Goal: Transaction & Acquisition: Purchase product/service

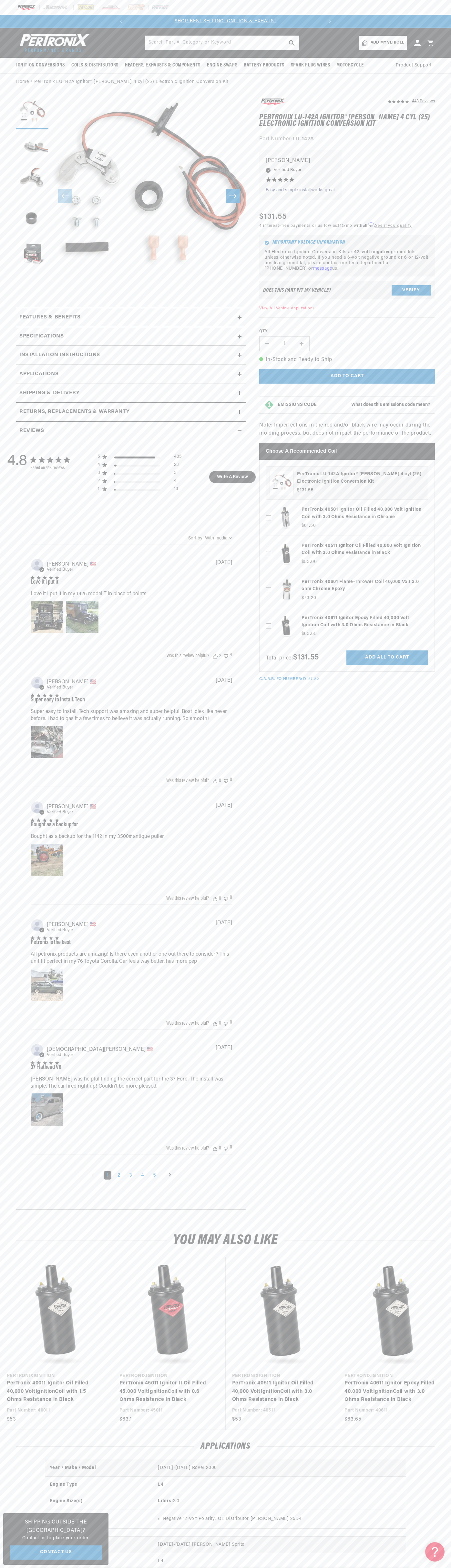
click at [89, 12] on div at bounding box center [225, 7] width 451 height 15
click at [442, 378] on section "448 Reviews" at bounding box center [225, 655] width 451 height 1130
click at [94, 1567] on html "Skip to content Your cart Your cart is empty Get the right parts the first time…" at bounding box center [225, 784] width 451 height 1568
click at [16, 983] on div "4.8 4.8 out of 5 stars 448 total reviews Based on 448 reviews 5 405 4 23 3 3 2 …" at bounding box center [131, 822] width 230 height 764
